Goal: Task Accomplishment & Management: Manage account settings

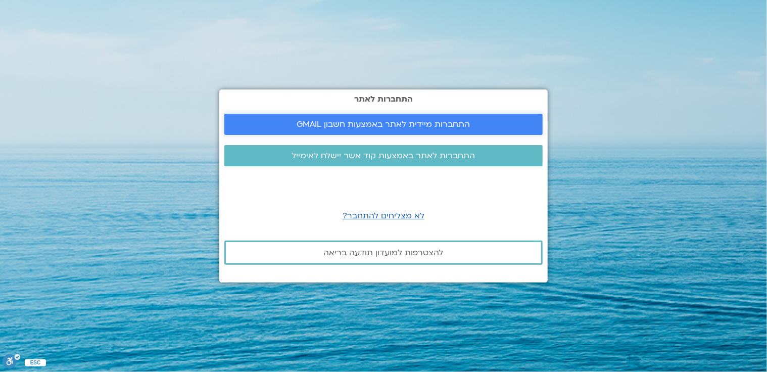
click at [364, 124] on span "התחברות מיידית לאתר באמצעות חשבון GMAIL" at bounding box center [383, 124] width 173 height 9
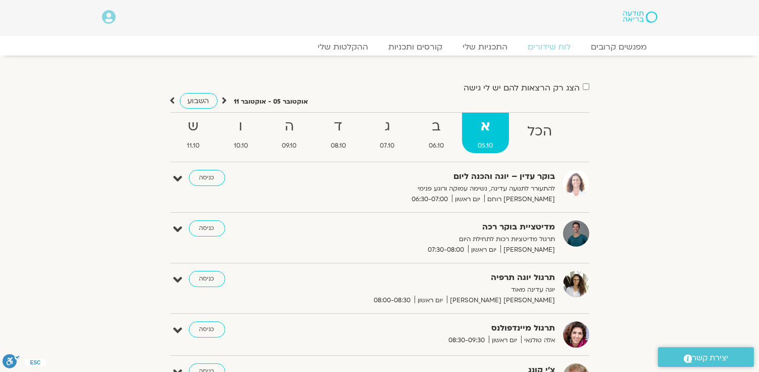
click at [107, 19] on icon at bounding box center [109, 17] width 14 height 14
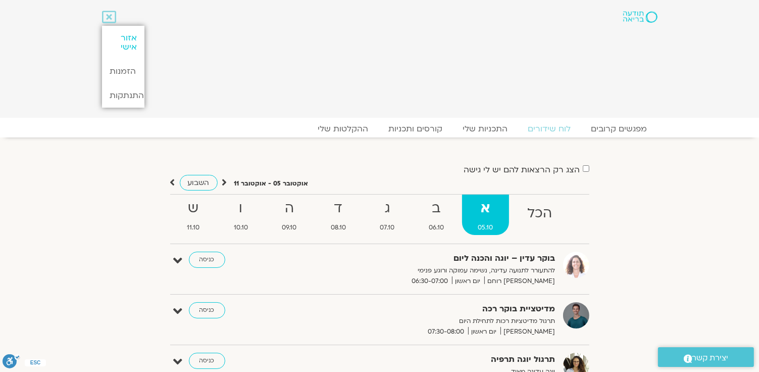
click at [119, 36] on link "אזור אישי" at bounding box center [123, 42] width 42 height 33
click at [123, 37] on link "אזור אישי" at bounding box center [123, 42] width 42 height 33
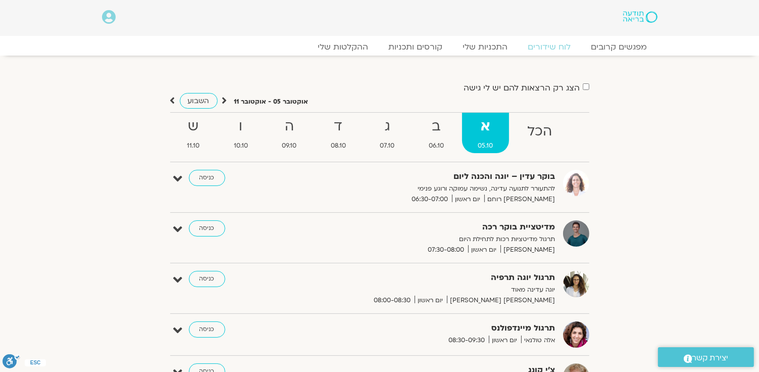
click at [106, 17] on icon at bounding box center [109, 17] width 14 height 14
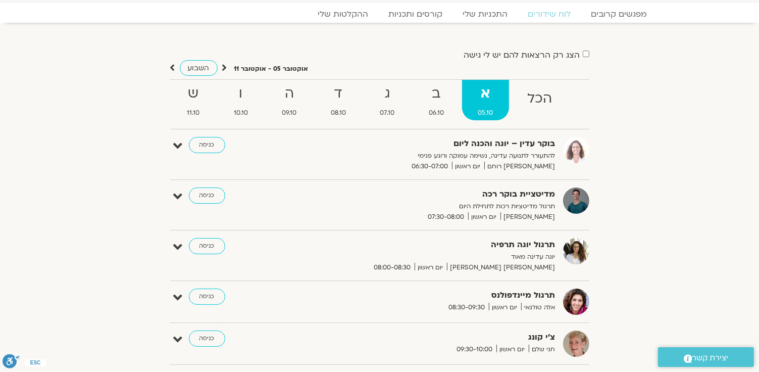
scroll to position [29, 0]
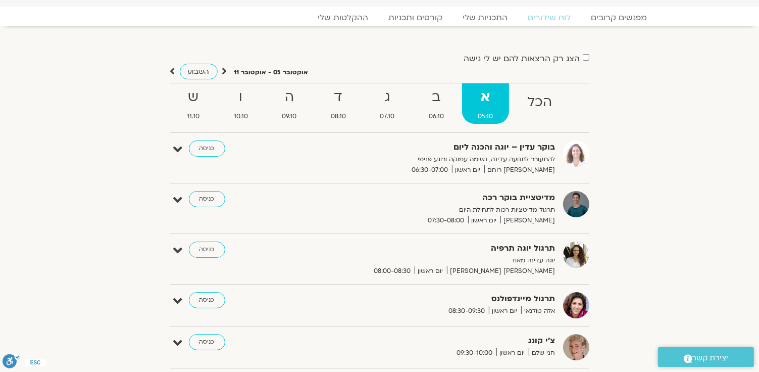
click at [707, 362] on span "יצירת קשר" at bounding box center [710, 358] width 36 height 14
click at [705, 356] on span "יצירת קשר" at bounding box center [710, 358] width 36 height 14
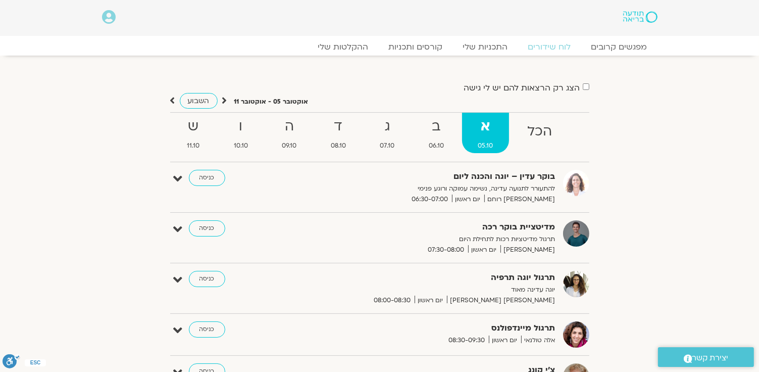
drag, startPoint x: 11, startPoint y: 1, endPoint x: 299, endPoint y: 21, distance: 289.6
click at [301, 21] on div at bounding box center [351, 18] width 404 height 26
click at [105, 18] on icon at bounding box center [109, 17] width 14 height 14
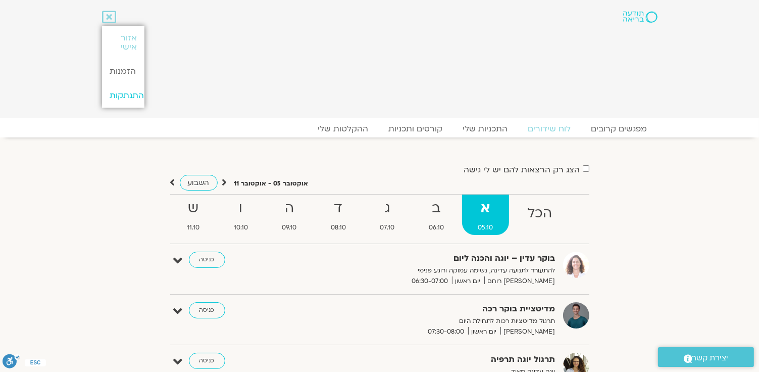
click at [134, 95] on link "התנתקות" at bounding box center [123, 95] width 42 height 24
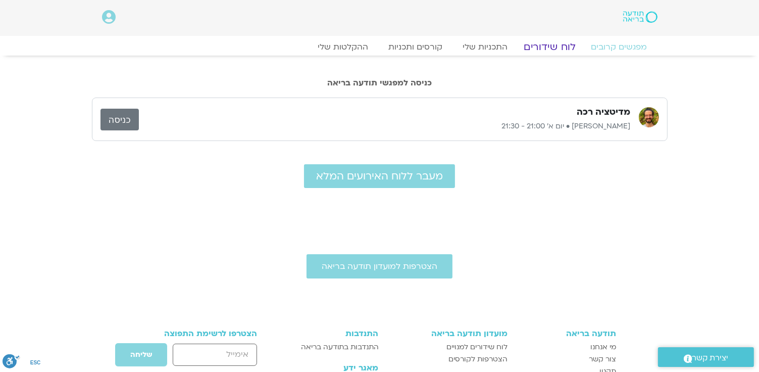
click at [537, 44] on link "לוח שידורים" at bounding box center [550, 47] width 76 height 12
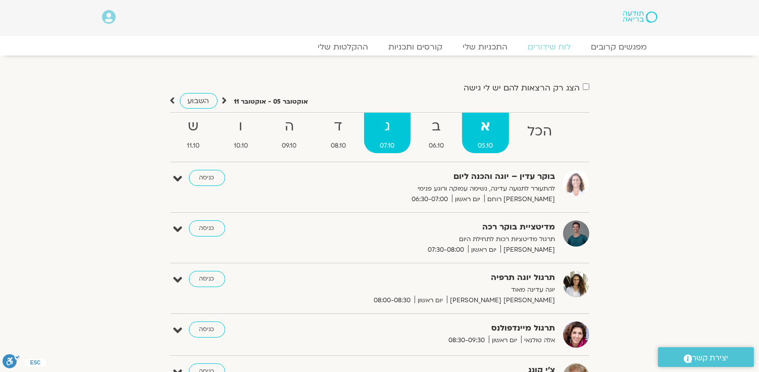
click at [388, 140] on span "07.10" at bounding box center [387, 145] width 47 height 11
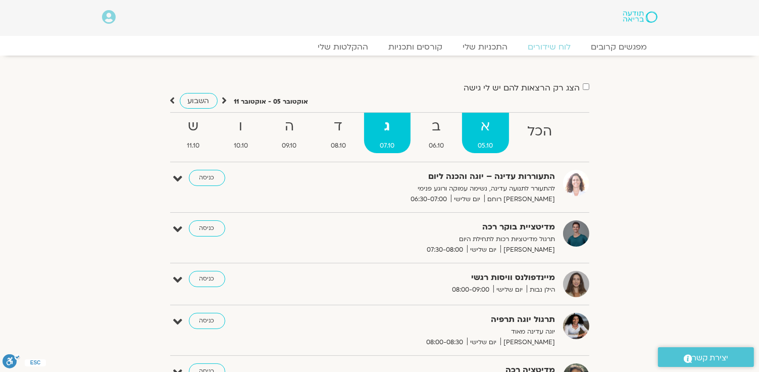
click at [501, 141] on span "05.10" at bounding box center [485, 145] width 47 height 11
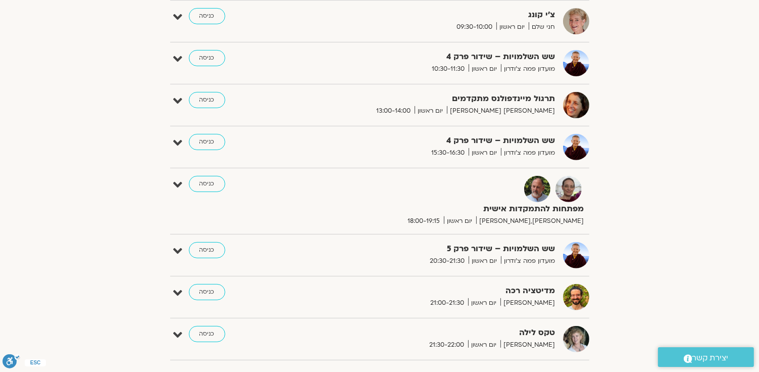
scroll to position [404, 0]
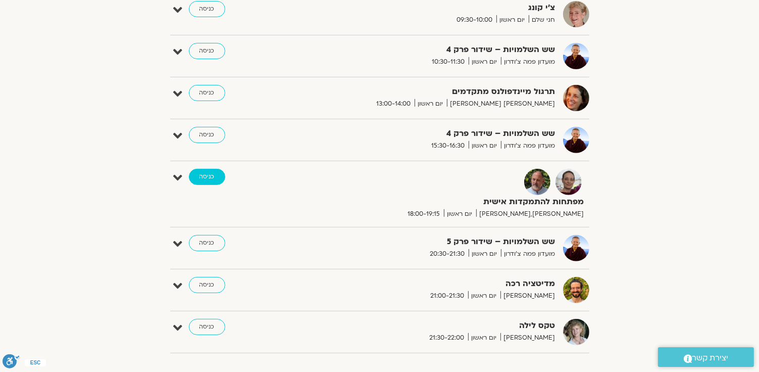
click at [202, 176] on link "כניסה" at bounding box center [207, 177] width 36 height 16
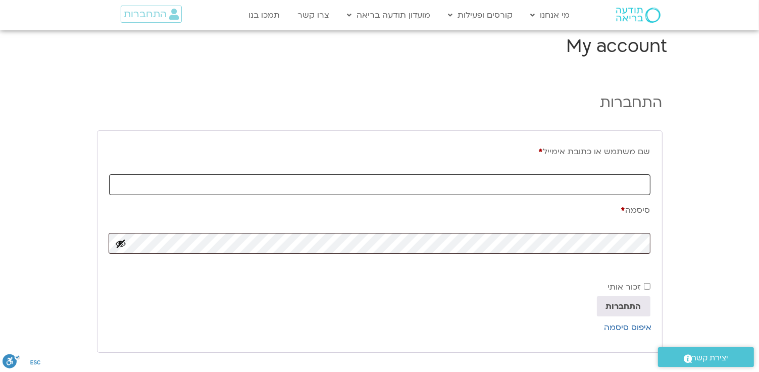
click at [608, 186] on input "שם משתמש או כתובת אימייל * חובה" at bounding box center [379, 184] width 541 height 21
click at [585, 191] on input "שם משתמש או כתובת אימייל * חובה" at bounding box center [379, 184] width 541 height 21
drag, startPoint x: 611, startPoint y: 183, endPoint x: 733, endPoint y: 181, distance: 122.2
click at [733, 181] on section "התחברות שם משתמש או כתובת אימייל * חובה מקהקע סיסמה * חובה זכור אותי התחברות אי…" at bounding box center [379, 230] width 759 height 292
type input "nevetmusic@gmail.com"
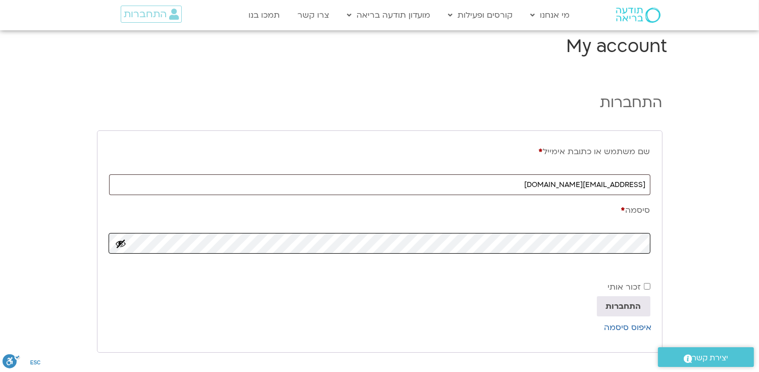
click at [597, 296] on button "התחברות" at bounding box center [624, 306] width 54 height 20
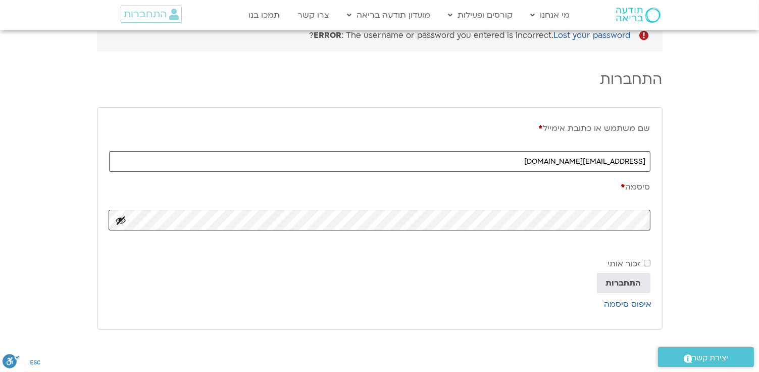
scroll to position [101, 0]
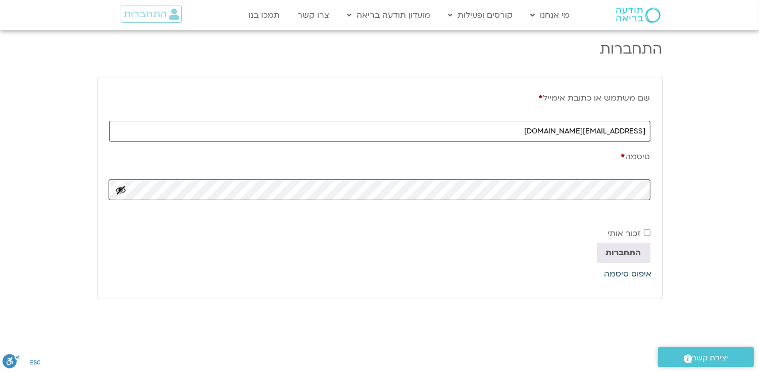
click at [637, 275] on link "איפוס סיסמה" at bounding box center [627, 273] width 47 height 11
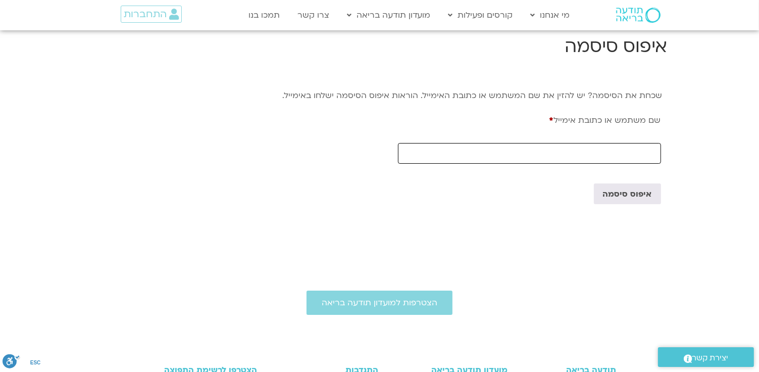
click at [584, 154] on input "שם משתמש או כתובת אימייל * חובה" at bounding box center [529, 153] width 263 height 21
type input "nevetmusic@gmail.com"
click at [639, 194] on button "איפוס סיסמה" at bounding box center [627, 193] width 67 height 20
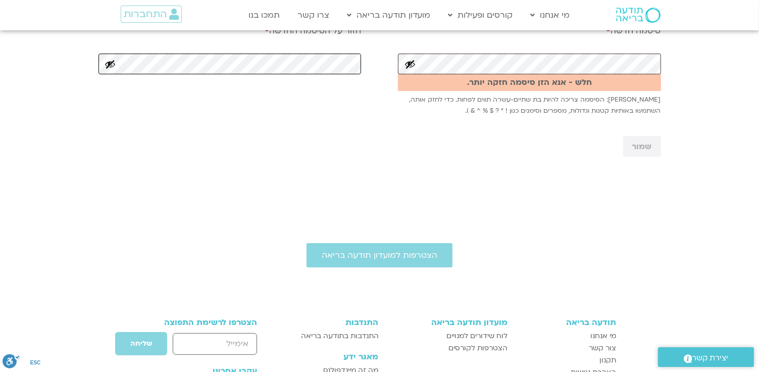
scroll to position [101, 0]
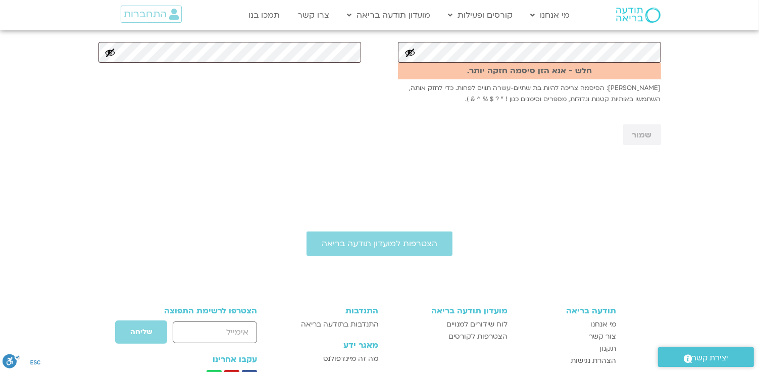
click at [586, 196] on div "הצטרפות למועדון תודעה בריאה תודעה בריאה מי אנחנו [PERSON_NAME] קשר תקנון הצהרת …" at bounding box center [379, 353] width 759 height 337
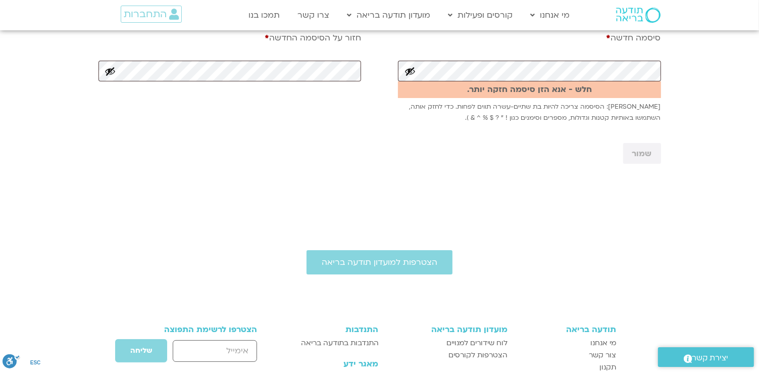
scroll to position [51, 0]
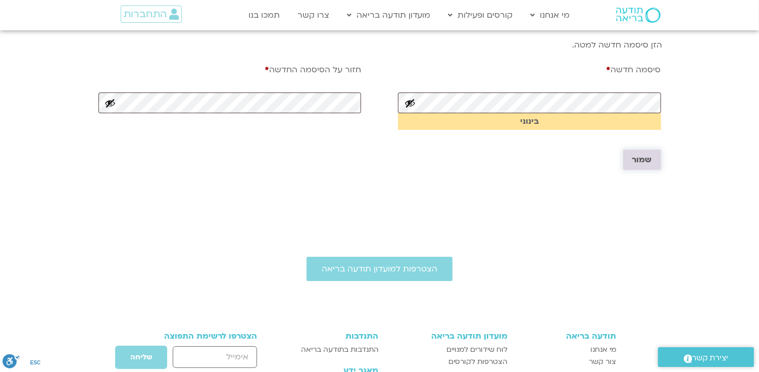
click at [638, 155] on button "שמור" at bounding box center [642, 159] width 38 height 20
